Goal: Navigation & Orientation: Find specific page/section

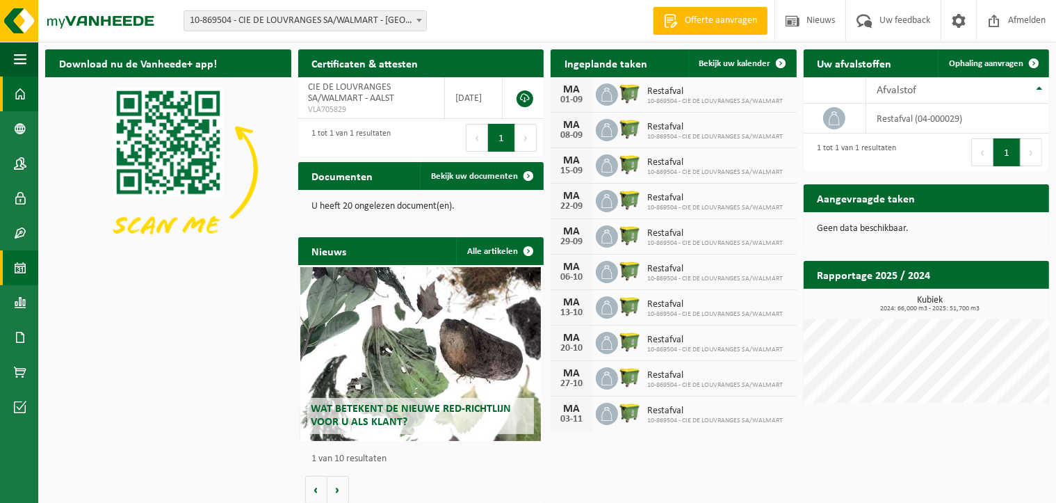
click at [22, 268] on span at bounding box center [20, 267] width 13 height 35
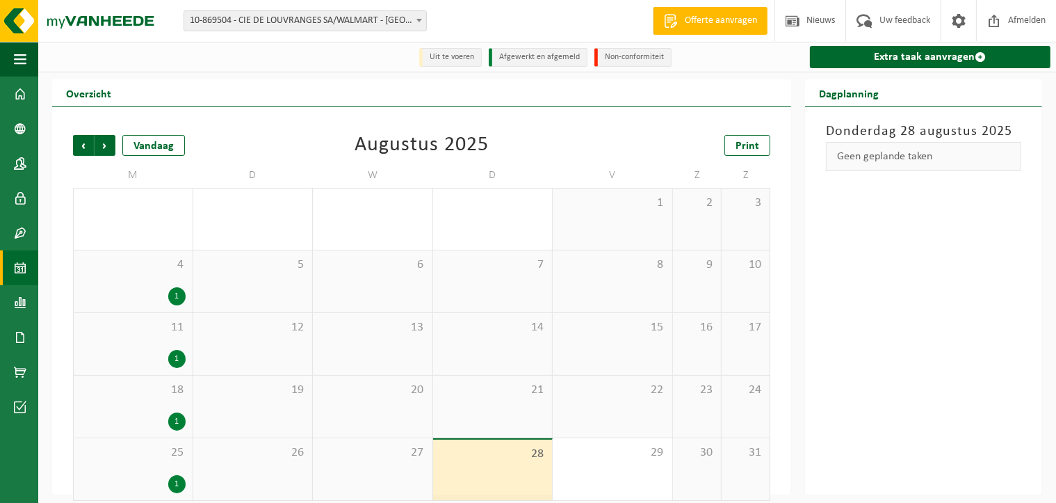
scroll to position [13, 0]
